Goal: Information Seeking & Learning: Learn about a topic

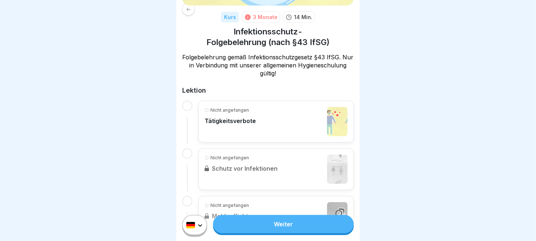
scroll to position [97, 0]
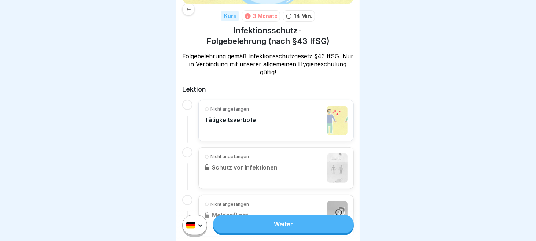
click at [188, 100] on div at bounding box center [187, 105] width 10 height 10
click at [214, 106] on p "Nicht angefangen" at bounding box center [229, 109] width 38 height 7
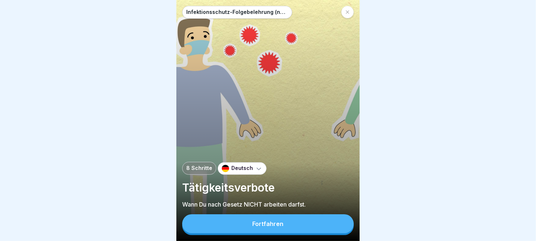
scroll to position [5, 0]
click at [282, 223] on div "Fortfahren" at bounding box center [267, 224] width 31 height 7
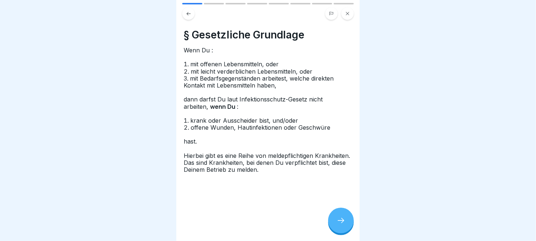
click at [342, 224] on icon at bounding box center [340, 220] width 9 height 9
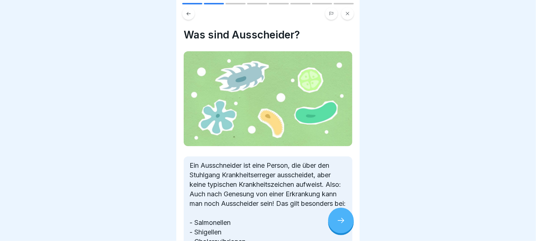
click at [342, 224] on icon at bounding box center [340, 220] width 9 height 9
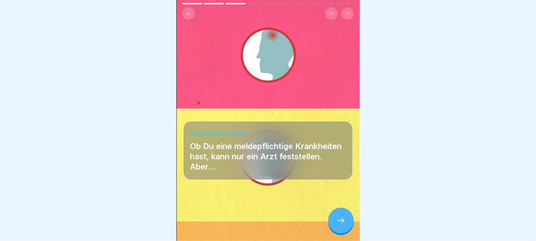
click at [341, 221] on icon at bounding box center [340, 220] width 9 height 9
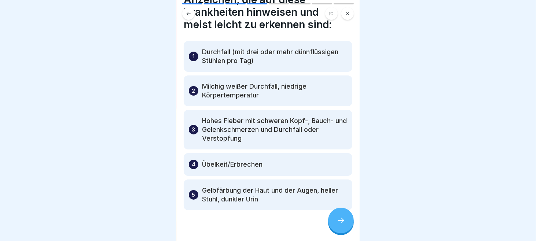
scroll to position [61, 0]
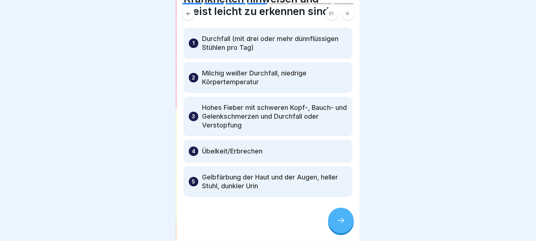
click at [344, 222] on icon at bounding box center [340, 220] width 9 height 9
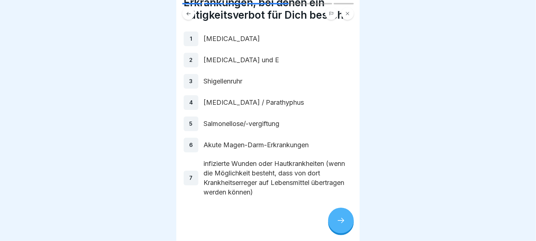
scroll to position [45, 0]
click at [337, 214] on div at bounding box center [341, 221] width 26 height 26
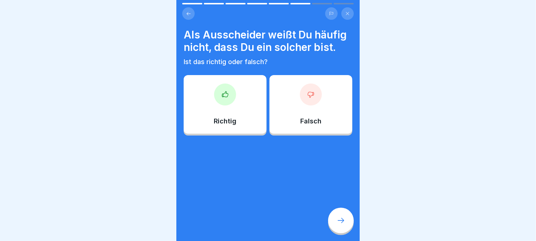
click at [337, 212] on div at bounding box center [341, 221] width 26 height 26
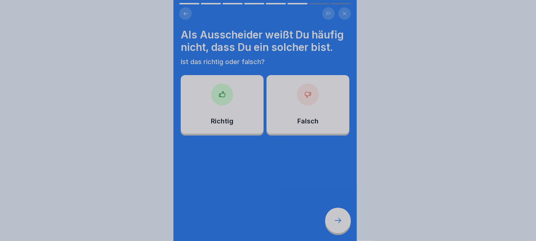
scroll to position [0, 0]
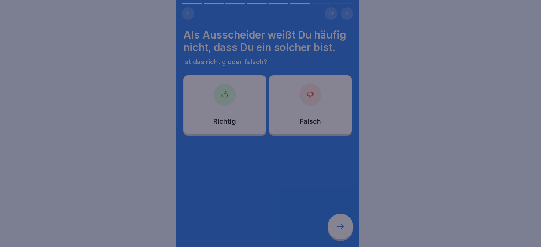
click at [337, 212] on div at bounding box center [270, 123] width 541 height 247
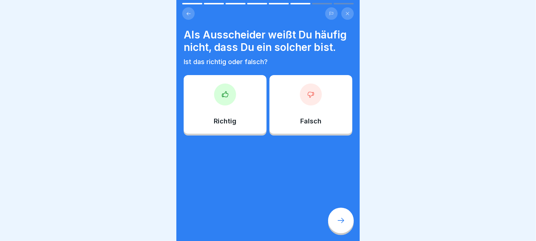
click at [226, 110] on div "Richtig" at bounding box center [225, 104] width 83 height 59
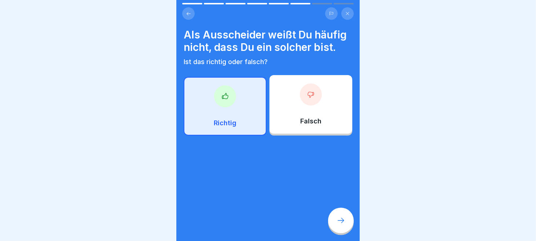
click at [345, 222] on div at bounding box center [341, 221] width 26 height 26
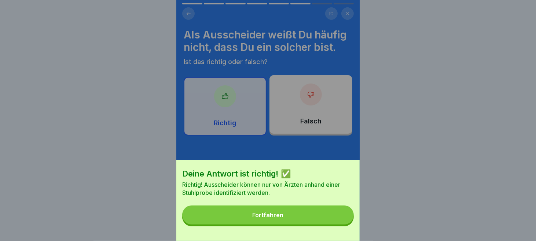
click at [295, 212] on div "Deine Antwort ist richtig! ✅ Richtig! Ausscheider können nur von Ärzten anhand …" at bounding box center [267, 200] width 183 height 81
click at [293, 221] on button "Fortfahren" at bounding box center [267, 215] width 171 height 19
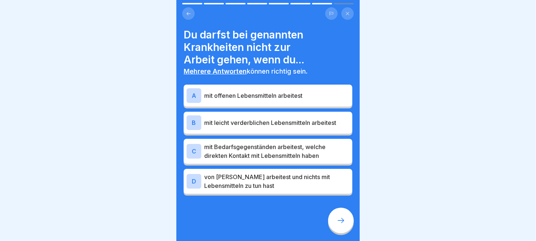
click at [293, 105] on div "A mit offenen Lebensmitteln arbeitest" at bounding box center [268, 96] width 169 height 22
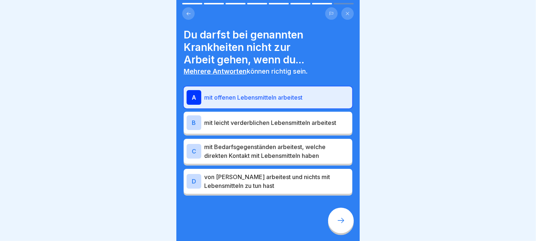
click at [322, 117] on div "B mit leicht verderblichen Lebensmitteln arbeitest" at bounding box center [267, 122] width 163 height 15
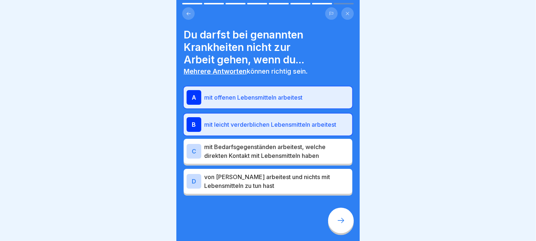
click at [342, 225] on icon at bounding box center [340, 220] width 9 height 9
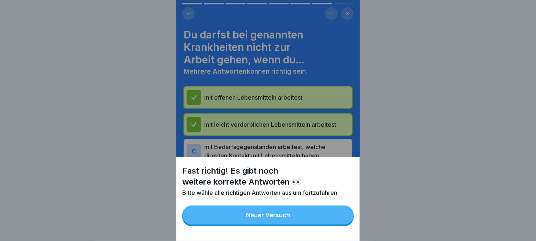
click at [280, 216] on button "Neuer Versuch" at bounding box center [267, 215] width 171 height 19
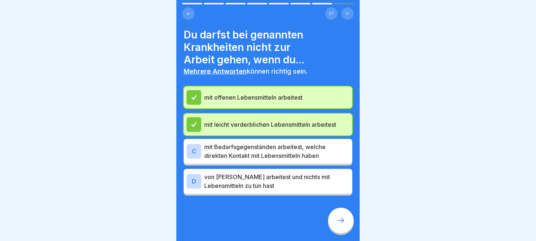
click at [280, 152] on p "mit Bedarfsgegenständen arbeitest, welche direkten Kontakt mit Lebensmitteln ha…" at bounding box center [276, 152] width 145 height 18
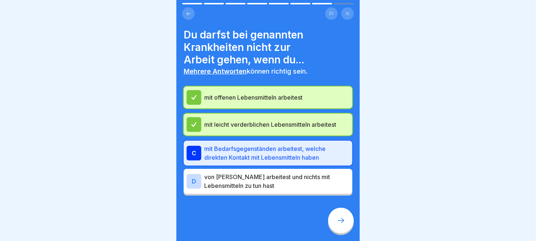
click at [299, 173] on p "von [PERSON_NAME] arbeitest und nichts mit Lebensmitteln zu tun hast" at bounding box center [276, 182] width 145 height 18
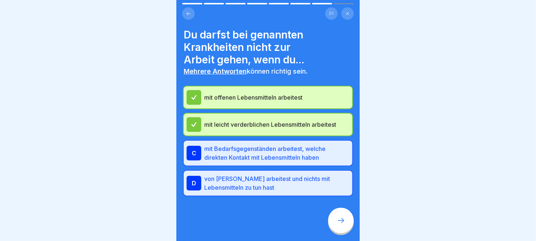
click at [343, 222] on icon at bounding box center [340, 220] width 9 height 9
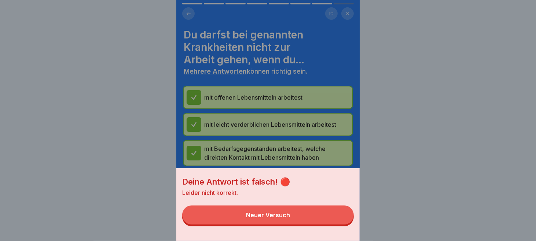
click at [271, 218] on div "Neuer Versuch" at bounding box center [268, 215] width 44 height 7
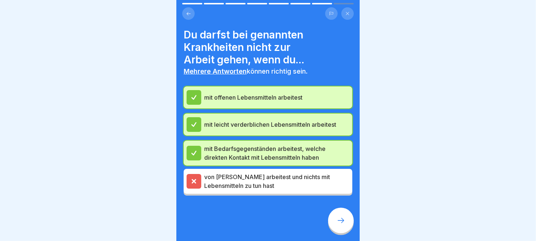
click at [247, 186] on p "von [PERSON_NAME] arbeitest und nichts mit Lebensmitteln zu tun hast" at bounding box center [276, 182] width 145 height 18
click at [344, 225] on icon at bounding box center [340, 220] width 9 height 9
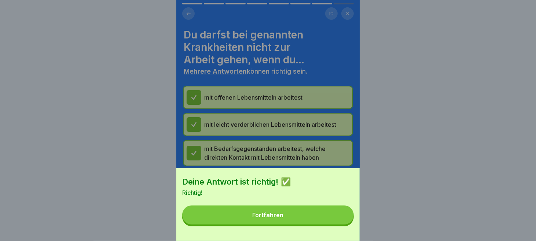
click at [293, 217] on button "Fortfahren" at bounding box center [267, 215] width 171 height 19
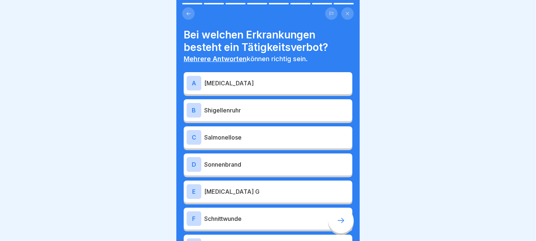
click at [243, 80] on p "[MEDICAL_DATA]" at bounding box center [276, 83] width 145 height 9
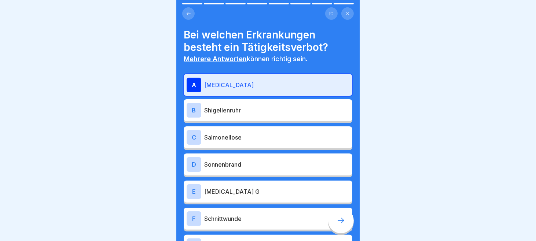
click at [243, 104] on div "B Shigellenruhr" at bounding box center [267, 110] width 163 height 15
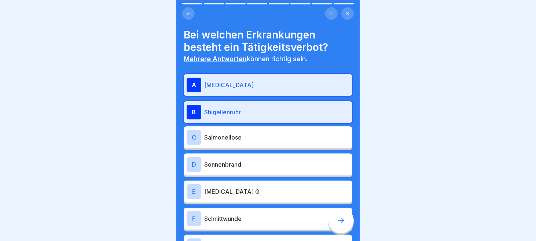
click at [243, 135] on p "Salmonellose" at bounding box center [276, 137] width 145 height 9
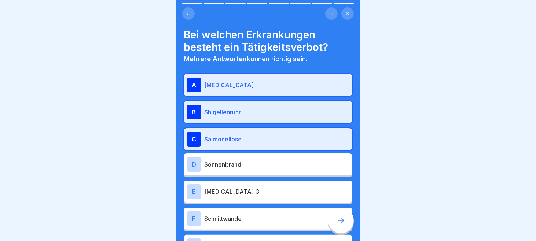
scroll to position [61, 0]
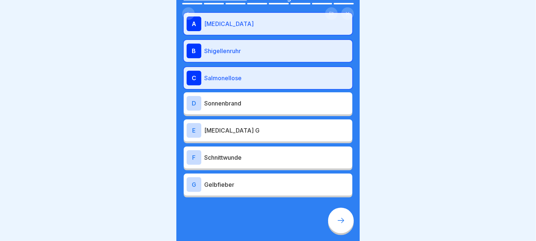
click at [240, 130] on p "[MEDICAL_DATA] G" at bounding box center [276, 130] width 145 height 9
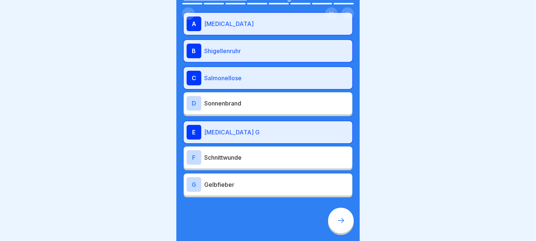
click at [259, 130] on p "[MEDICAL_DATA] G" at bounding box center [276, 132] width 145 height 9
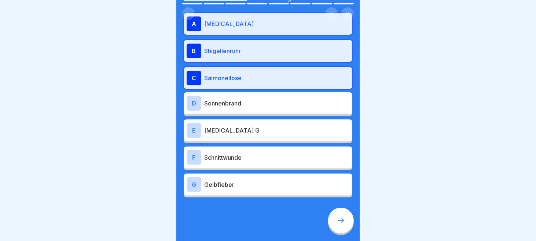
click at [340, 225] on icon at bounding box center [340, 220] width 9 height 9
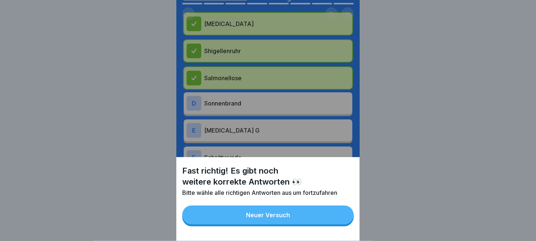
click at [284, 224] on button "Neuer Versuch" at bounding box center [267, 215] width 171 height 19
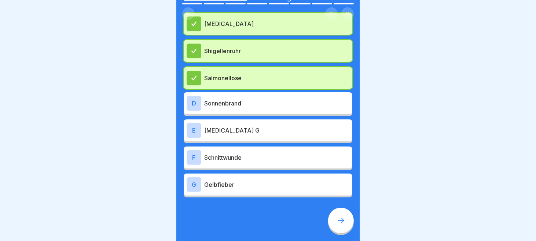
click at [224, 179] on div "G Gelbfieber" at bounding box center [267, 184] width 163 height 15
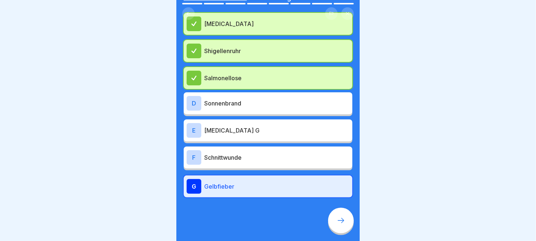
click at [343, 225] on icon at bounding box center [340, 220] width 9 height 9
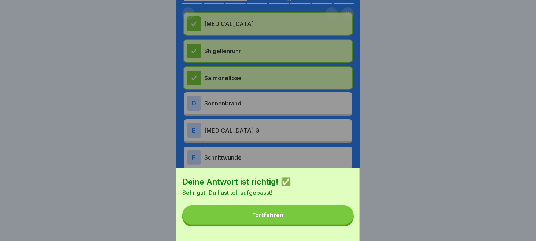
drag, startPoint x: 258, startPoint y: 215, endPoint x: 257, endPoint y: 219, distance: 4.9
click at [257, 219] on button "Fortfahren" at bounding box center [267, 215] width 171 height 19
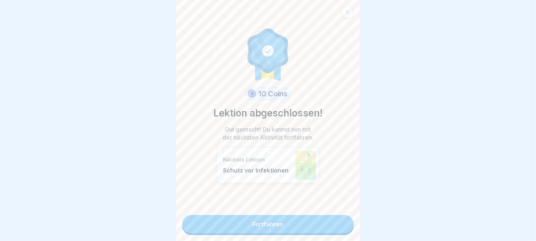
click at [261, 226] on link "Fortfahren" at bounding box center [267, 224] width 171 height 18
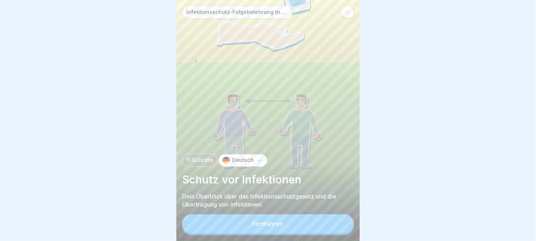
click at [350, 18] on link at bounding box center [347, 12] width 12 height 12
